Goal: Find specific page/section: Find specific page/section

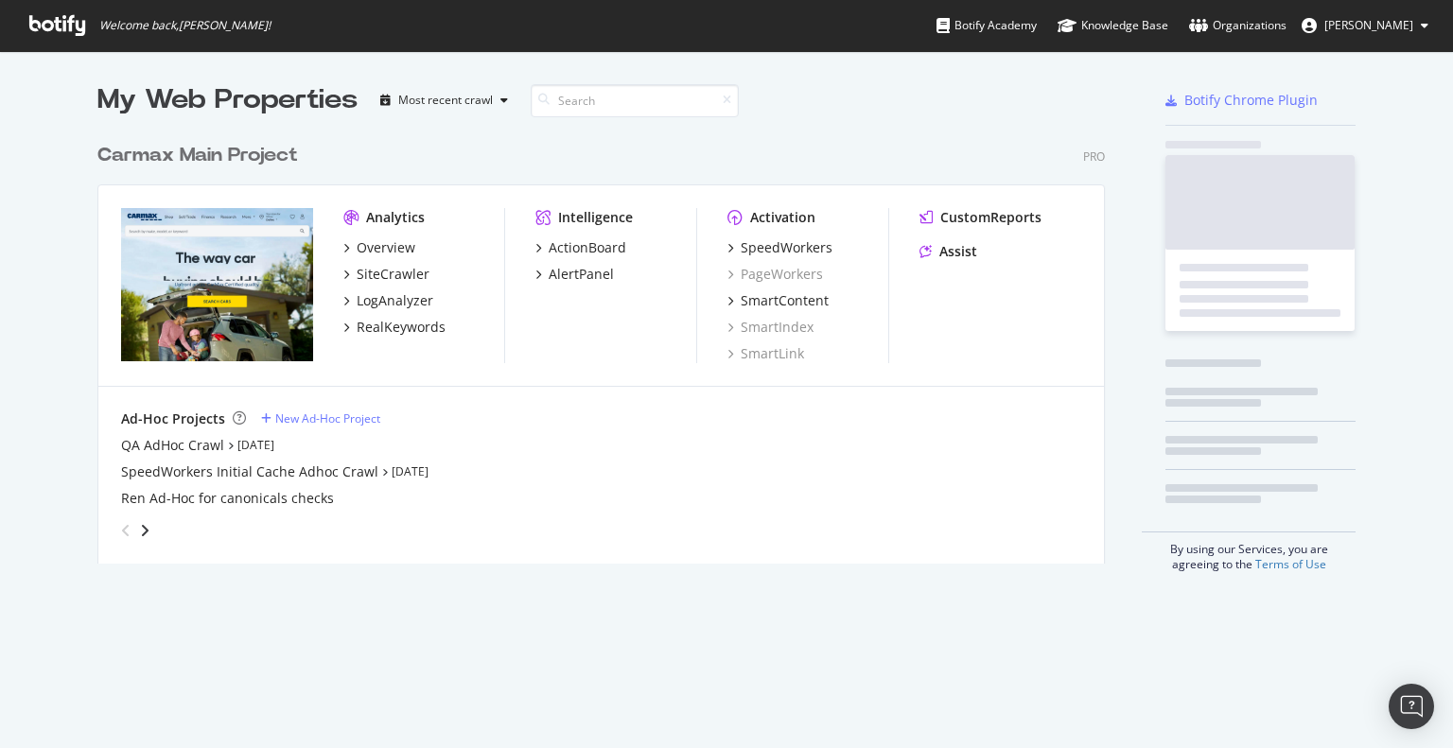
scroll to position [430, 1009]
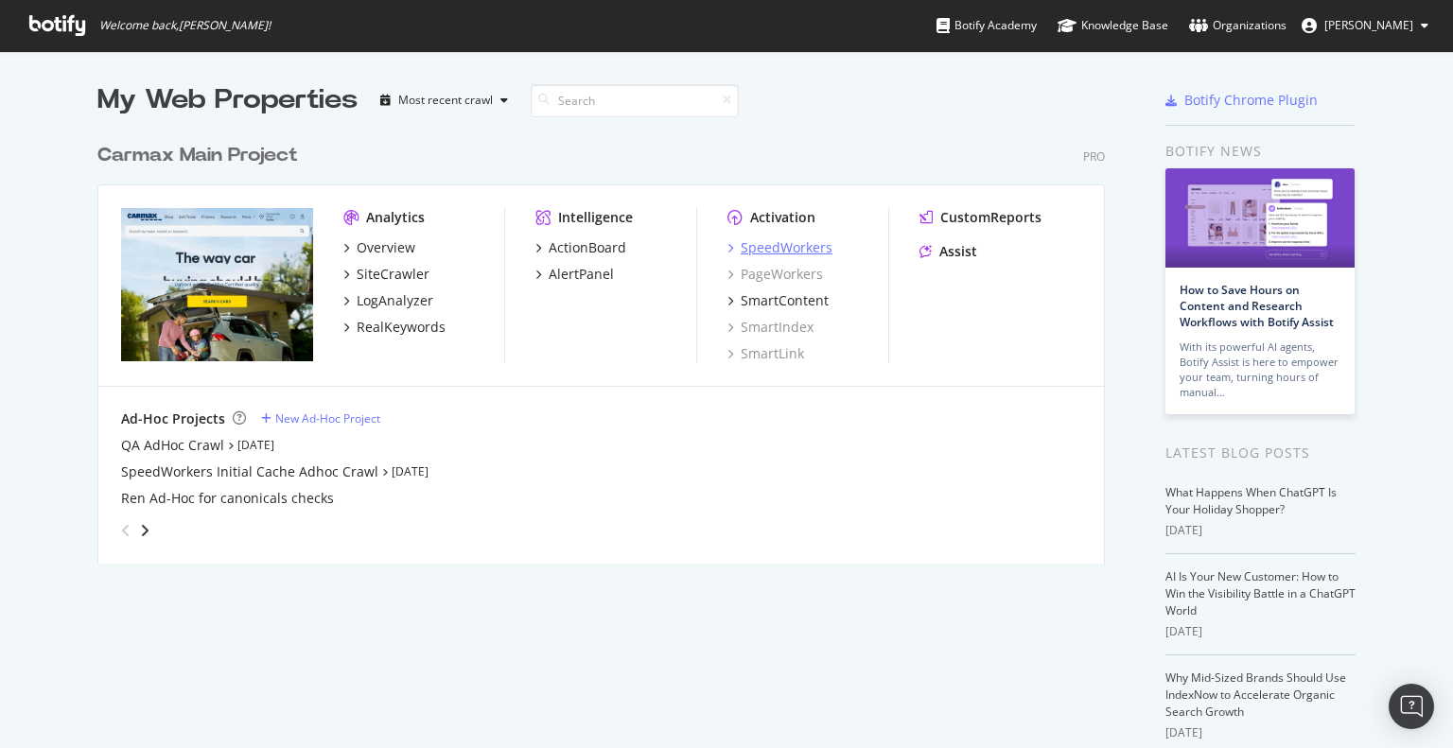
click at [795, 248] on div "SpeedWorkers" at bounding box center [787, 247] width 92 height 19
